Goal: Transaction & Acquisition: Purchase product/service

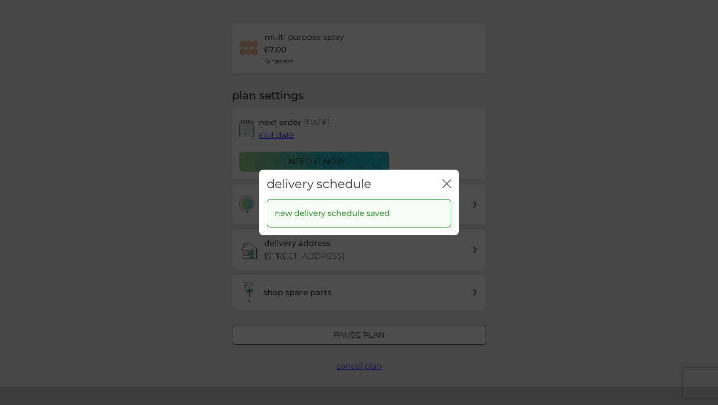
click at [448, 186] on icon "close" at bounding box center [446, 183] width 9 height 9
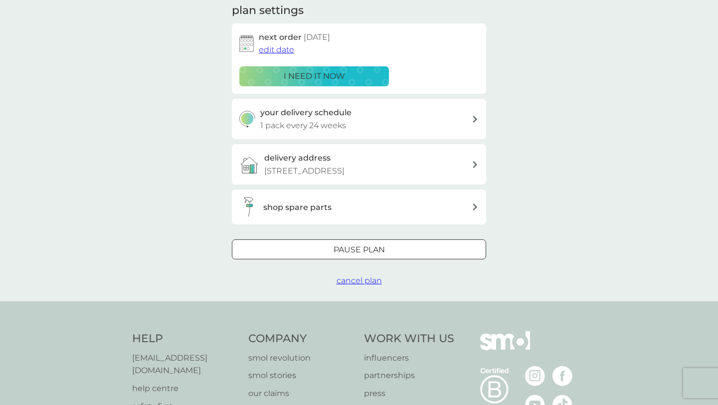
scroll to position [146, 0]
click at [470, 213] on div "shop spare parts" at bounding box center [355, 207] width 232 height 20
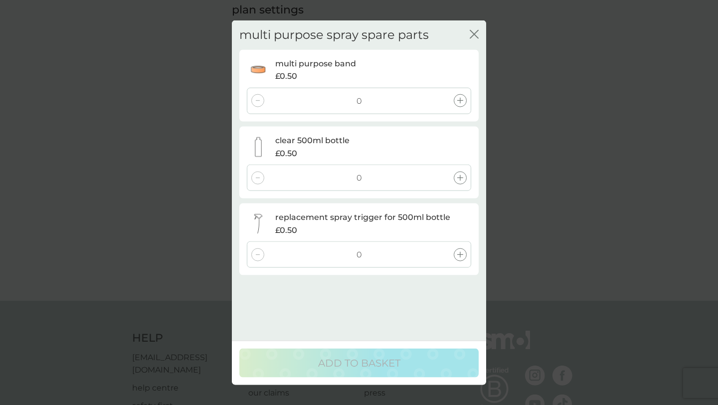
click at [555, 202] on div "multi purpose spray spare parts close multi purpose band £0.50 0 clear 500ml bo…" at bounding box center [359, 202] width 718 height 405
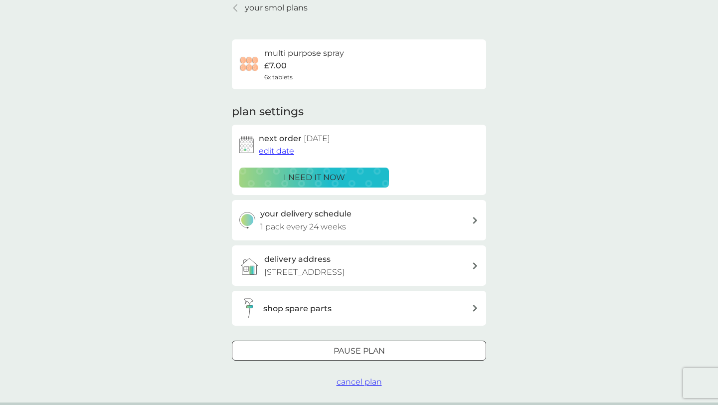
scroll to position [0, 0]
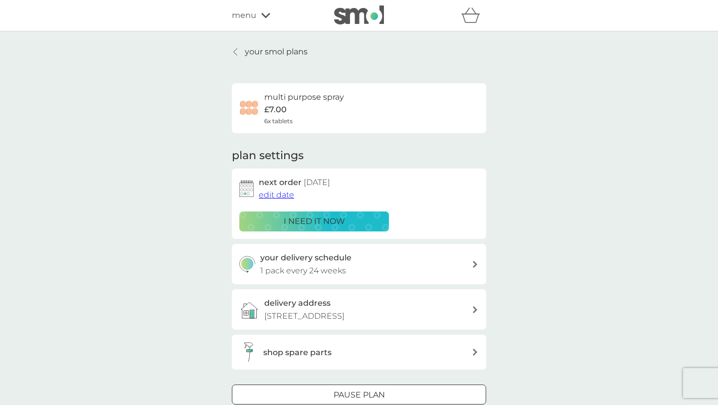
click at [322, 121] on div "multi purpose spray £7.00 6x tablets" at bounding box center [304, 108] width 80 height 35
click at [270, 57] on p "your smol plans" at bounding box center [276, 51] width 63 height 13
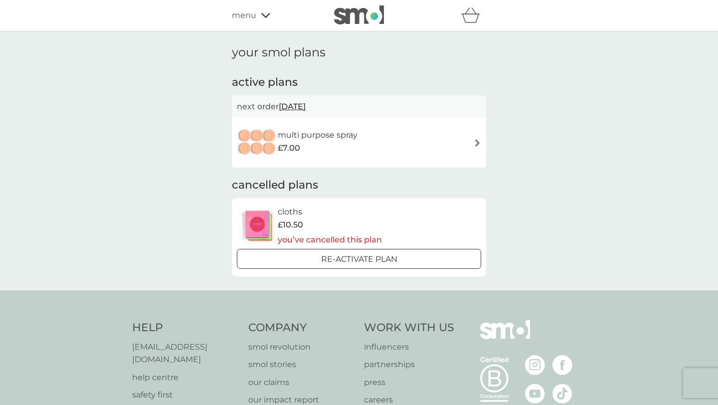
click at [238, 13] on span "menu" at bounding box center [244, 15] width 24 height 13
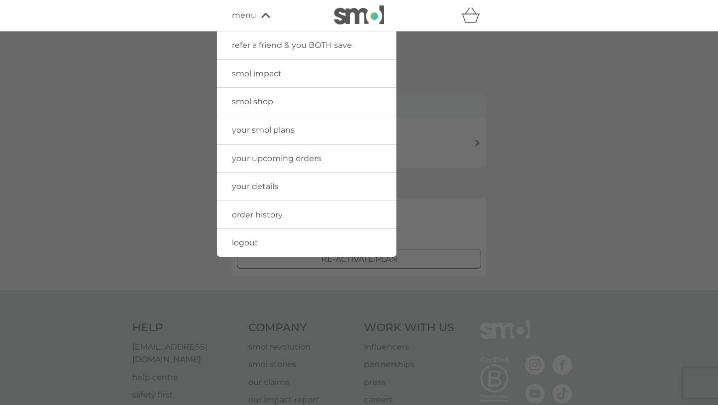
click at [248, 103] on span "smol shop" at bounding box center [252, 101] width 41 height 9
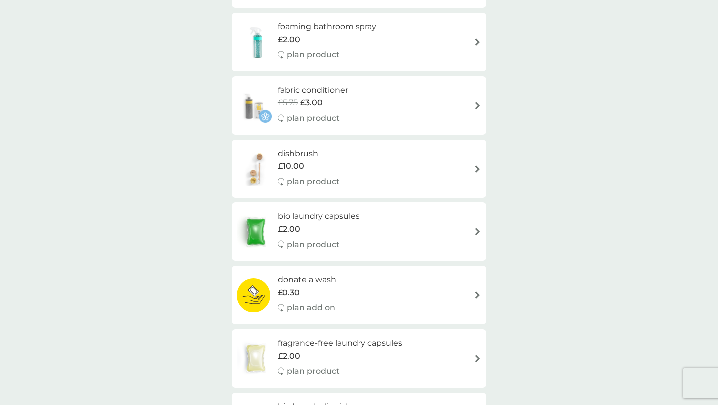
scroll to position [409, 0]
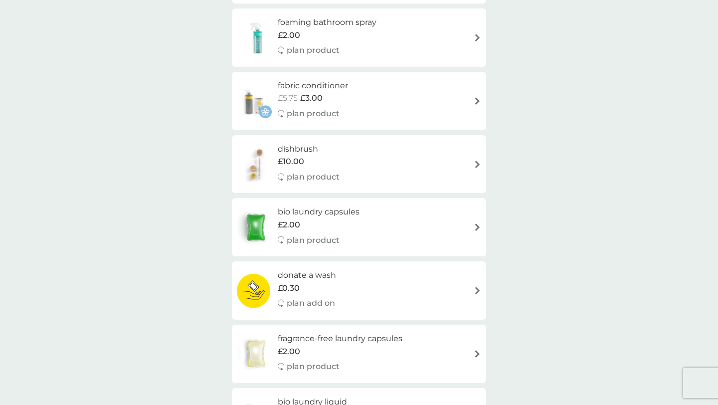
click at [294, 152] on h6 "dishbrush" at bounding box center [309, 149] width 62 height 13
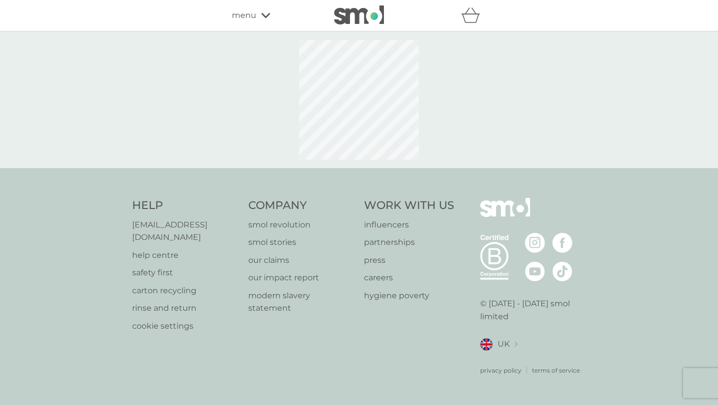
select select "245"
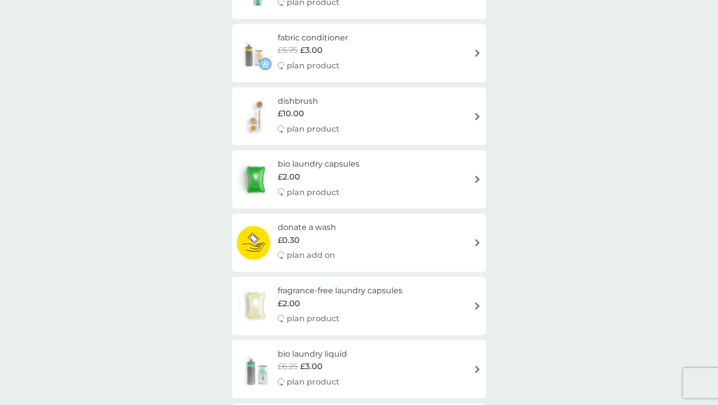
scroll to position [456, 0]
click at [321, 228] on h6 "donate a wash" at bounding box center [307, 227] width 58 height 13
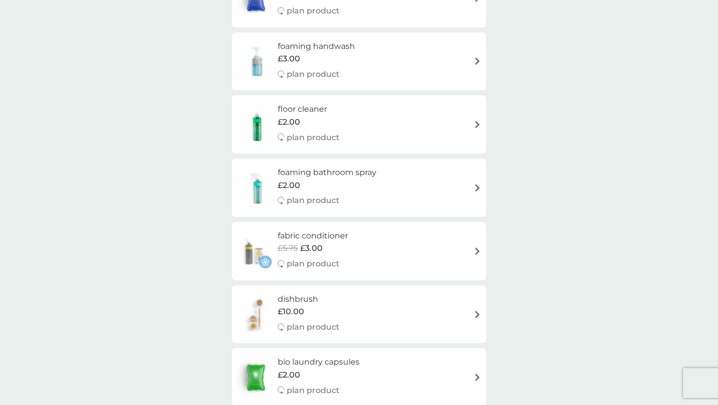
scroll to position [117, 0]
